Goal: Task Accomplishment & Management: Use online tool/utility

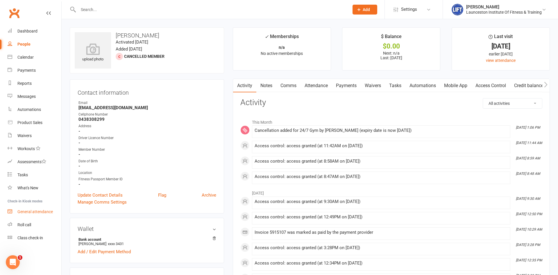
click at [18, 213] on div "General attendance" at bounding box center [34, 212] width 35 height 5
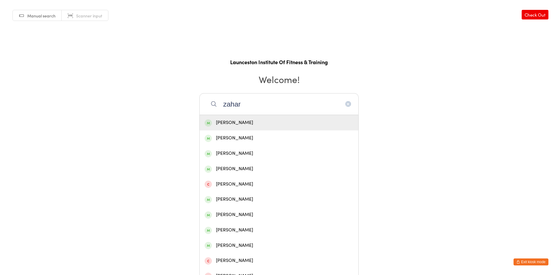
type input "zahar"
click at [265, 122] on div "[PERSON_NAME]" at bounding box center [279, 123] width 149 height 8
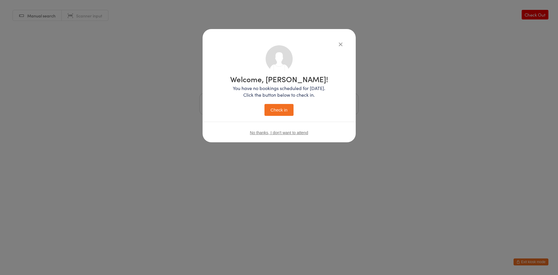
click at [282, 109] on button "Check in" at bounding box center [278, 110] width 29 height 12
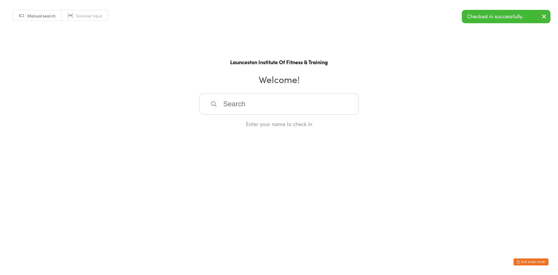
click at [266, 105] on input "search" at bounding box center [278, 104] width 159 height 22
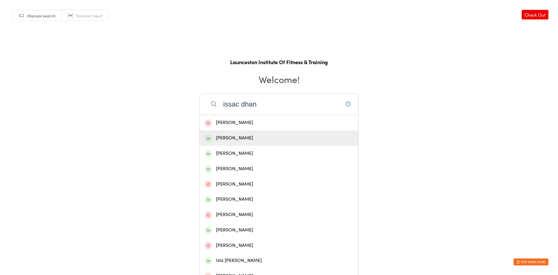
type input "issac dhan"
click at [243, 138] on div "[PERSON_NAME]" at bounding box center [279, 138] width 149 height 8
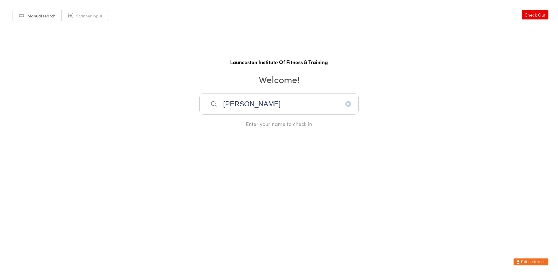
click at [282, 112] on input "[PERSON_NAME]" at bounding box center [278, 104] width 159 height 22
drag, startPoint x: 310, startPoint y: 106, endPoint x: 226, endPoint y: 96, distance: 85.4
click at [226, 96] on input "[PERSON_NAME]" at bounding box center [278, 104] width 159 height 22
click at [286, 102] on input "[PERSON_NAME]" at bounding box center [278, 104] width 159 height 22
click at [246, 109] on input "[PERSON_NAME]" at bounding box center [278, 104] width 159 height 22
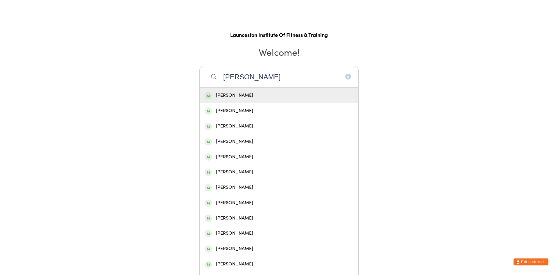
scroll to position [70, 0]
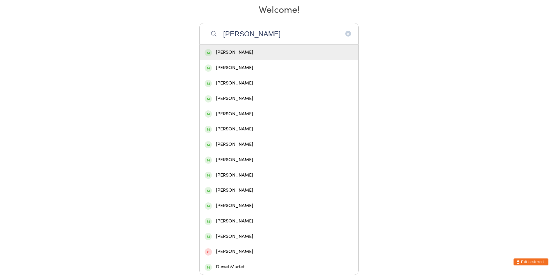
click at [262, 34] on input "[PERSON_NAME]" at bounding box center [278, 34] width 159 height 22
click at [235, 34] on input "[PERSON_NAME]" at bounding box center [278, 34] width 159 height 22
click at [236, 34] on input "[PERSON_NAME]" at bounding box center [278, 34] width 159 height 22
click at [273, 29] on input "[PERSON_NAME]" at bounding box center [278, 34] width 159 height 22
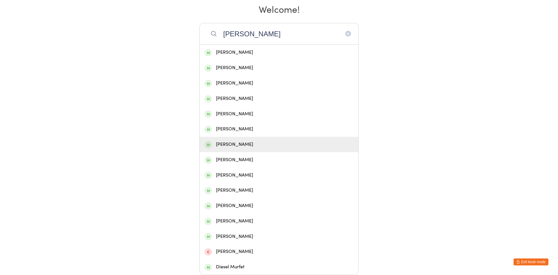
type input "[PERSON_NAME]"
click at [245, 147] on div "[PERSON_NAME]" at bounding box center [279, 145] width 149 height 8
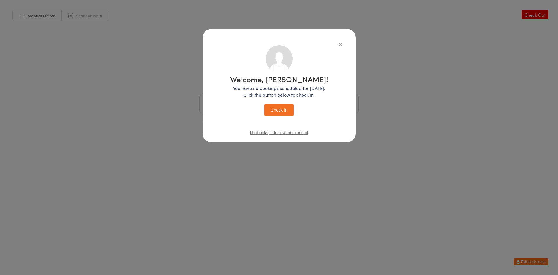
click at [277, 113] on button "Check in" at bounding box center [278, 110] width 29 height 12
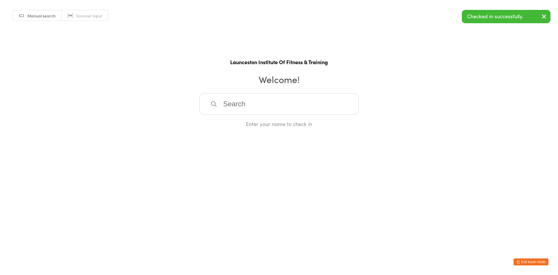
click at [223, 108] on input "search" at bounding box center [278, 104] width 159 height 22
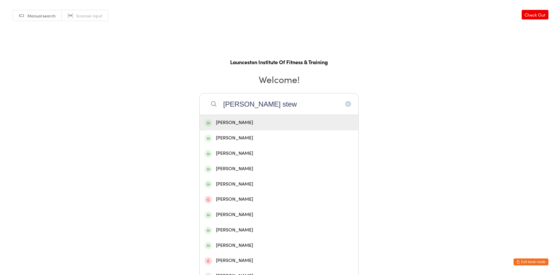
type input "[PERSON_NAME] stew"
click at [256, 122] on div "[PERSON_NAME]" at bounding box center [279, 123] width 149 height 8
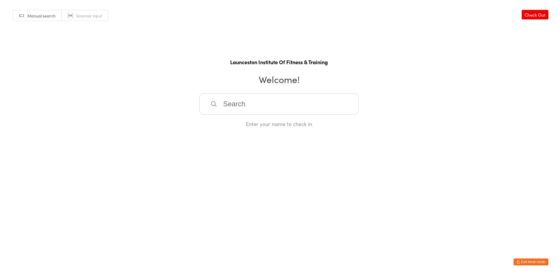
click at [530, 261] on button "Exit kiosk mode" at bounding box center [531, 262] width 35 height 7
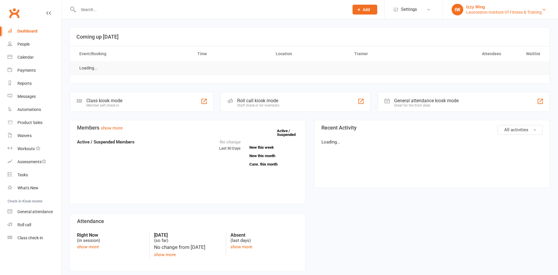
click at [514, 8] on div "Izzy Wing" at bounding box center [504, 6] width 76 height 5
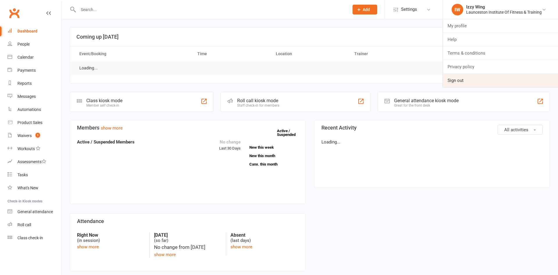
click at [453, 84] on link "Sign out" at bounding box center [500, 80] width 115 height 13
